Goal: Information Seeking & Learning: Learn about a topic

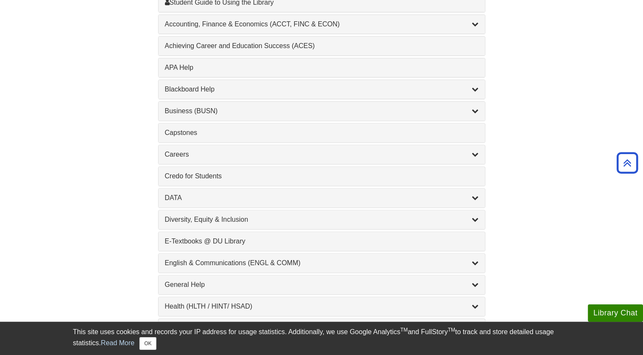
scroll to position [265, 0]
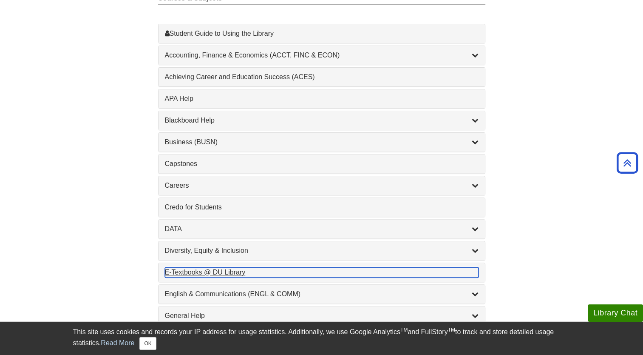
click at [204, 273] on div "E-Textbooks @ DU Library , 1 guides" at bounding box center [322, 272] width 314 height 10
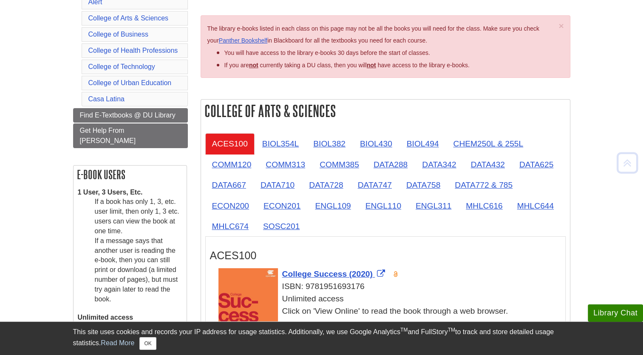
scroll to position [129, 0]
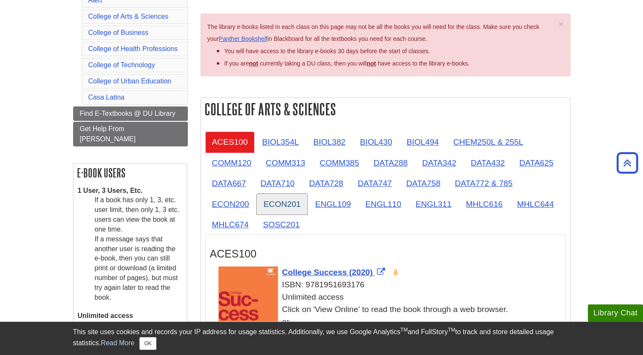
click at [295, 202] on link "ECON201" at bounding box center [282, 203] width 51 height 21
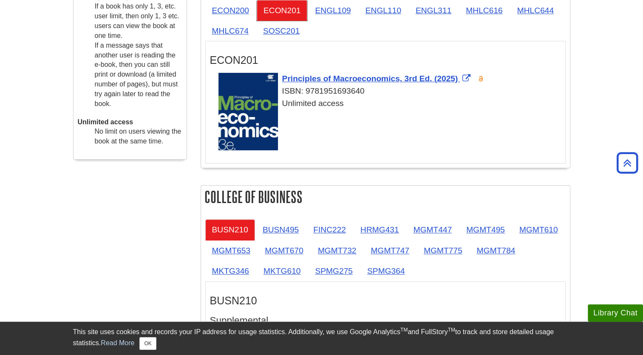
scroll to position [323, 0]
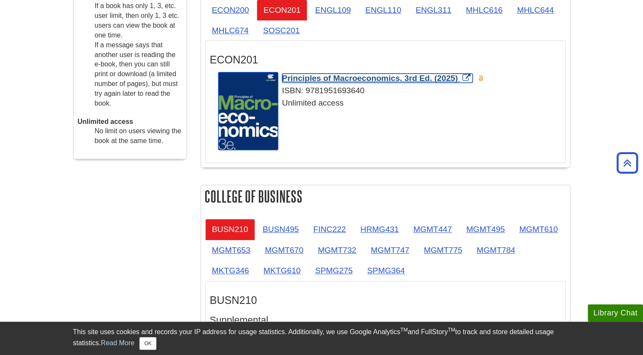
click at [326, 79] on span "Principles of Macroeconomics, 3rd Ed. (2025)" at bounding box center [370, 78] width 176 height 9
click at [341, 77] on span "Principles of Macroeconomics, 3rd Ed. (2025)" at bounding box center [370, 78] width 176 height 9
